Goal: Ask a question: Ask a question

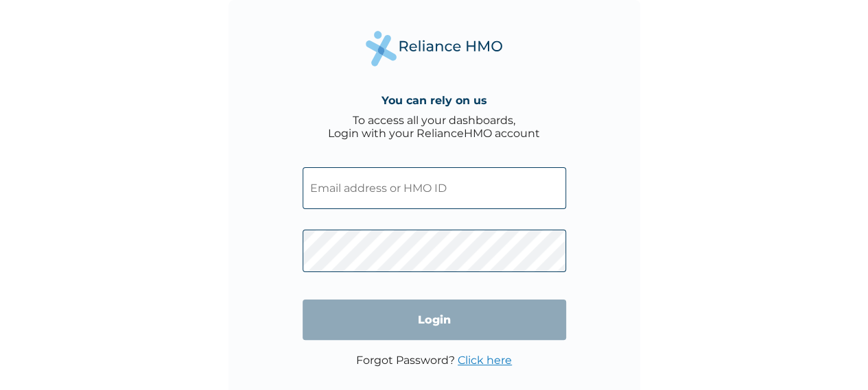
click at [362, 191] on input "text" at bounding box center [434, 188] width 263 height 42
type input "feyi.adegbembo@dochase.com"
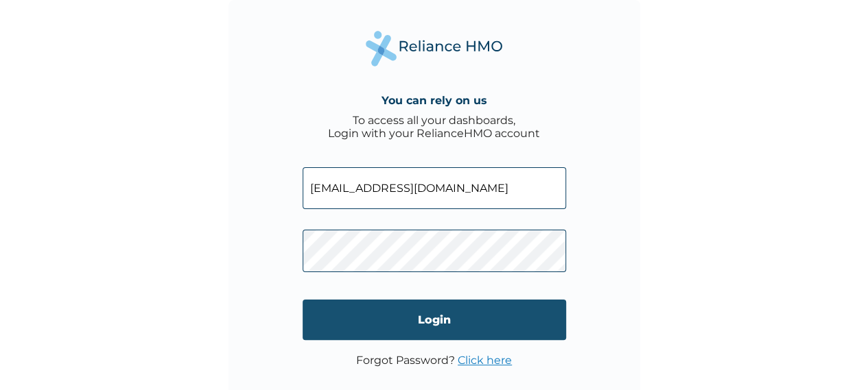
click at [412, 318] on input "Login" at bounding box center [434, 320] width 263 height 40
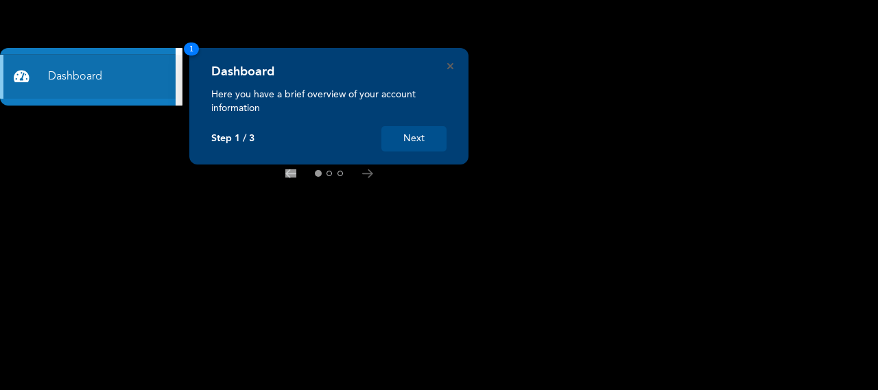
click at [425, 131] on button "Next" at bounding box center [413, 138] width 65 height 25
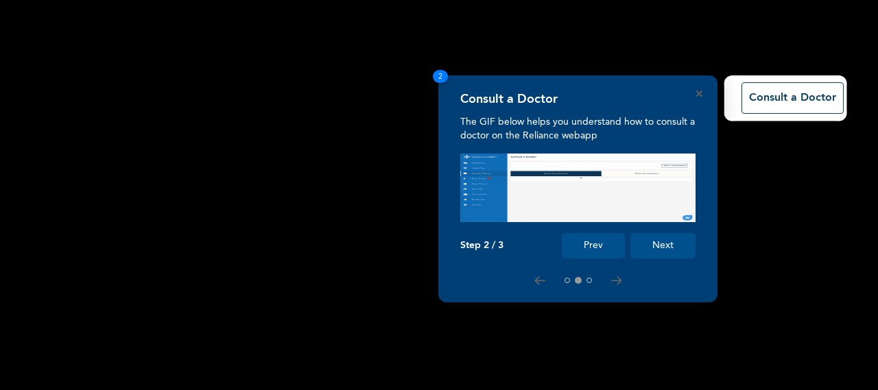
click at [425, 131] on rect at bounding box center [439, 195] width 878 height 390
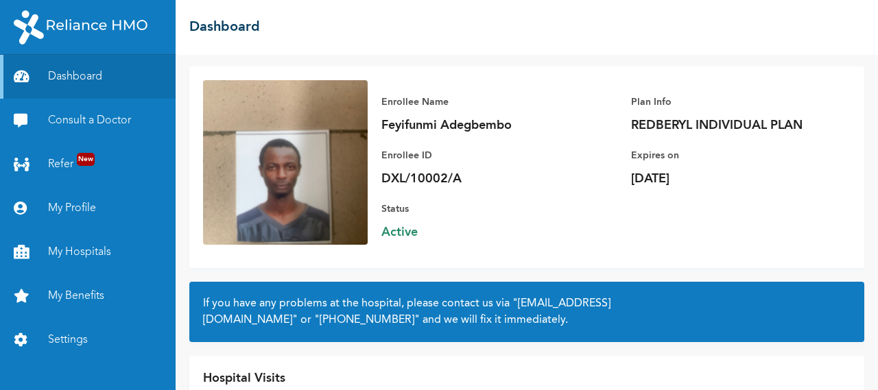
scroll to position [150, 0]
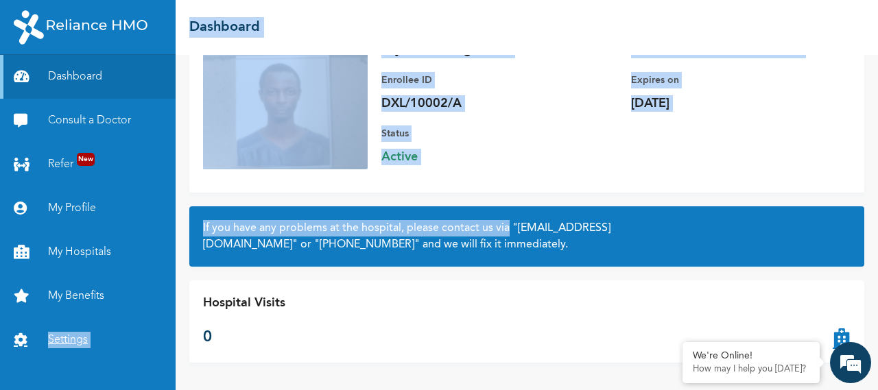
drag, startPoint x: 552, startPoint y: 228, endPoint x: 99, endPoint y: 330, distance: 463.3
click at [99, 330] on div "Dashboard Consult a Doctor Refer New My Profile My Hospitals My Benefits Settin…" at bounding box center [439, 195] width 878 height 390
click at [97, 303] on link "My Benefits" at bounding box center [88, 296] width 176 height 44
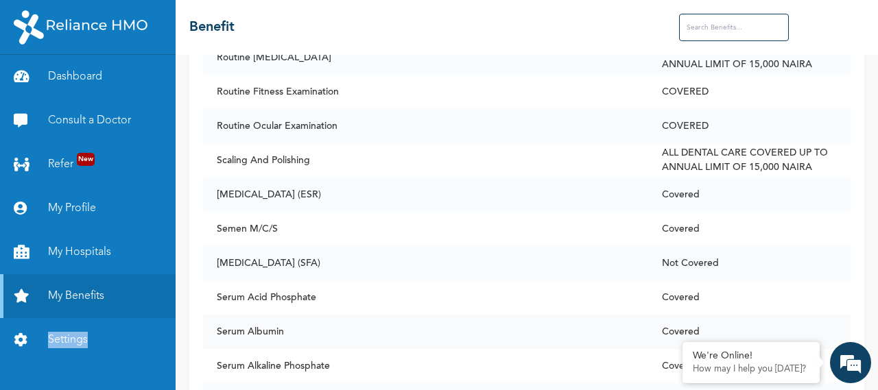
scroll to position [8264, 0]
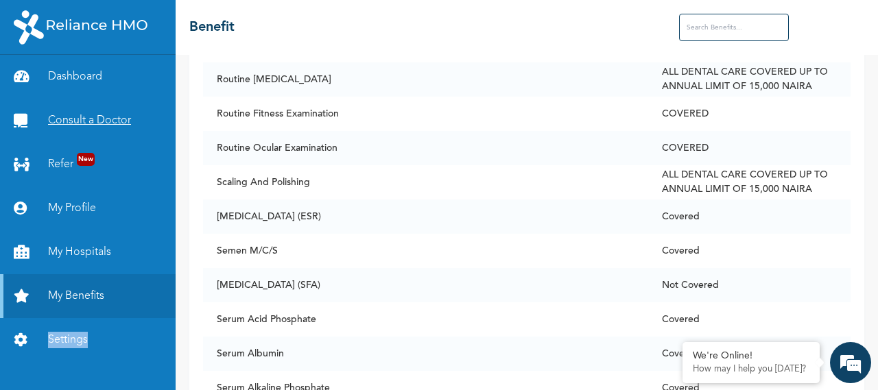
click at [89, 116] on link "Consult a Doctor" at bounding box center [88, 121] width 176 height 44
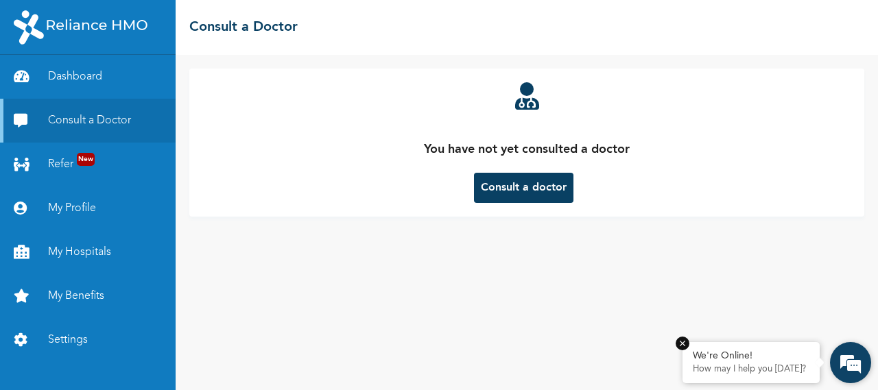
click at [680, 345] on em at bounding box center [683, 344] width 14 height 14
click at [36, 390] on span "AI Assistant" at bounding box center [18, 395] width 36 height 7
click at [818, 367] on div "You have not yet consulted a doctor Consult a doctor" at bounding box center [527, 222] width 702 height 335
click at [857, 361] on em at bounding box center [850, 362] width 37 height 37
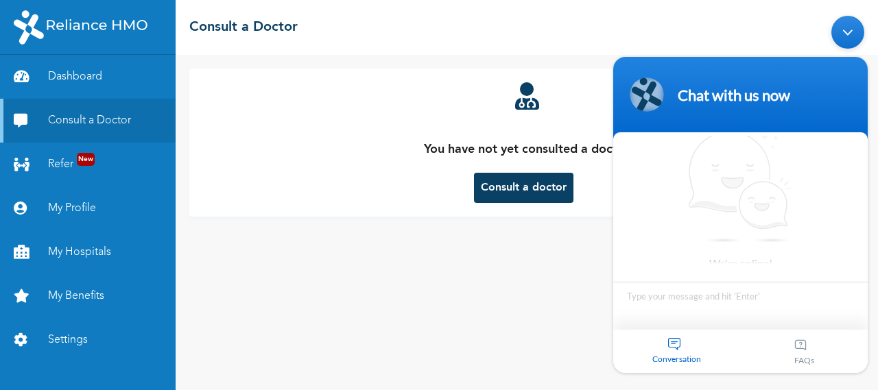
scroll to position [5, 0]
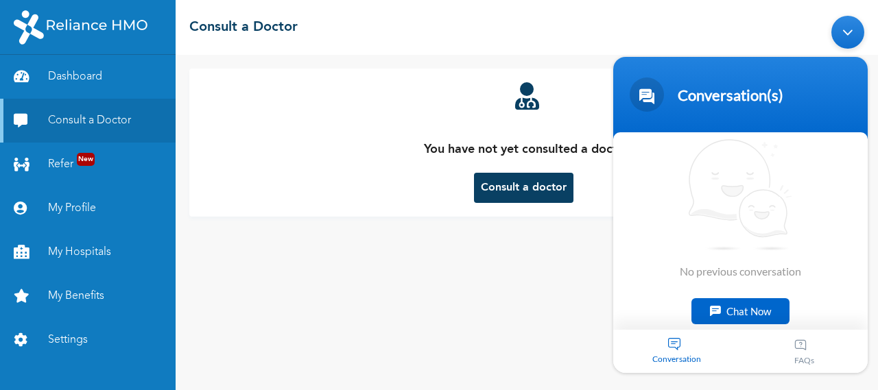
click at [747, 314] on div "Chat Now" at bounding box center [740, 311] width 98 height 26
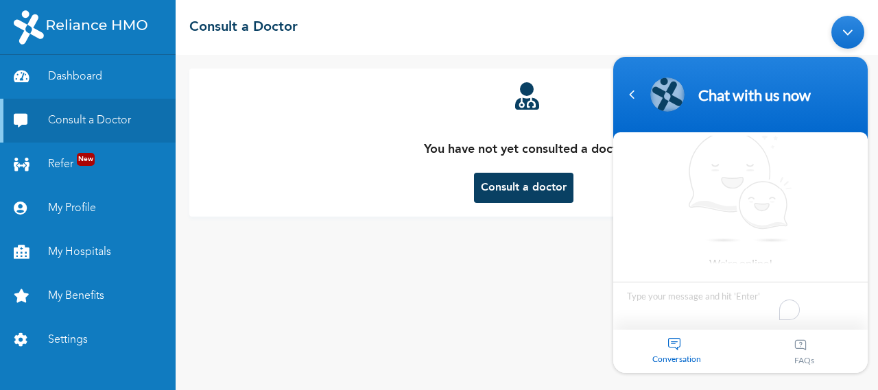
click at [747, 314] on textarea "To enrich screen reader interactions, please activate Accessibility in Grammarl…" at bounding box center [740, 306] width 254 height 48
type textarea "Hello, Good morning. I want to confirm if the plan I am on covers Serum Chemist…"
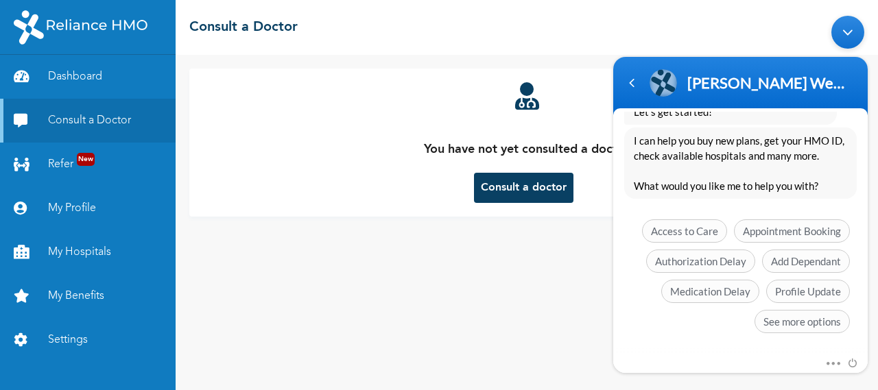
scroll to position [426, 0]
click at [776, 324] on span "See more options" at bounding box center [802, 320] width 95 height 23
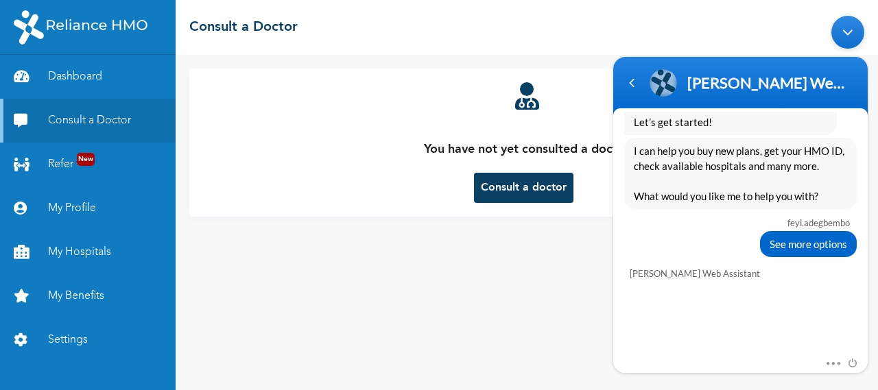
scroll to position [527, 0]
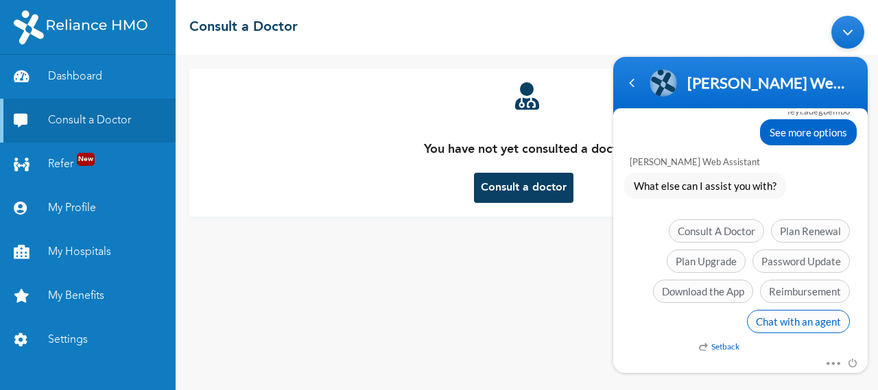
click at [794, 313] on span "Chat with an agent" at bounding box center [798, 321] width 103 height 23
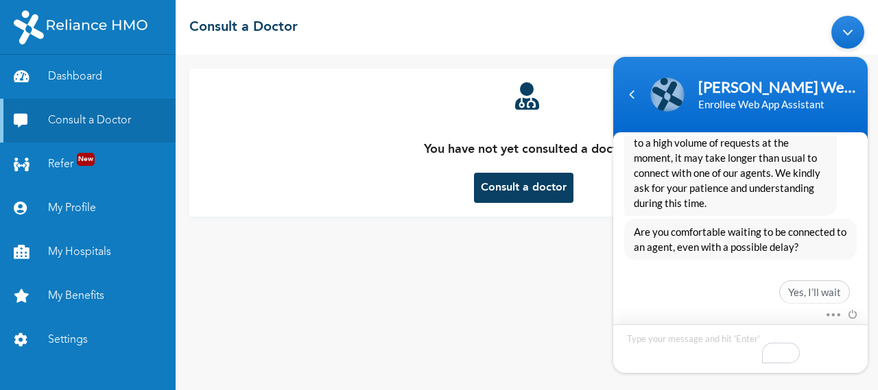
scroll to position [710, 0]
click at [804, 294] on span "Yes, I’ll wait" at bounding box center [814, 292] width 71 height 23
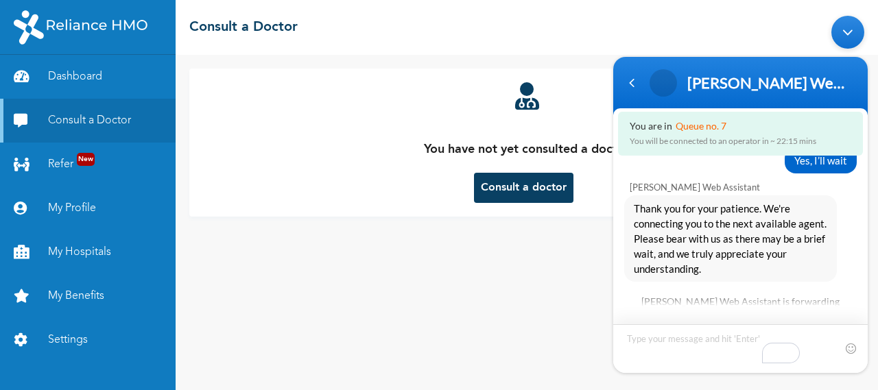
scroll to position [876, 0]
